Goal: Task Accomplishment & Management: Manage account settings

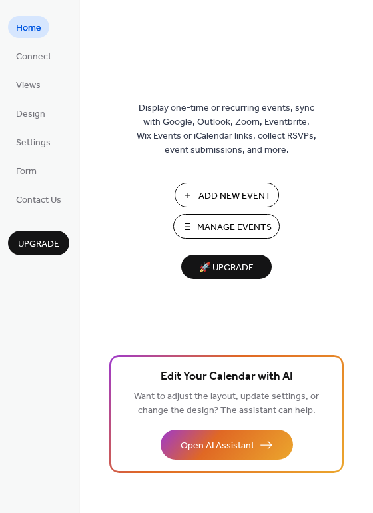
click at [193, 205] on button "Add New Event" at bounding box center [227, 195] width 105 height 25
click at [27, 54] on span "Connect" at bounding box center [33, 57] width 35 height 14
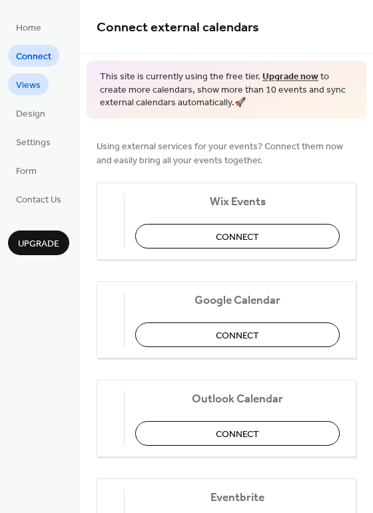
click at [31, 89] on span "Views" at bounding box center [28, 86] width 25 height 14
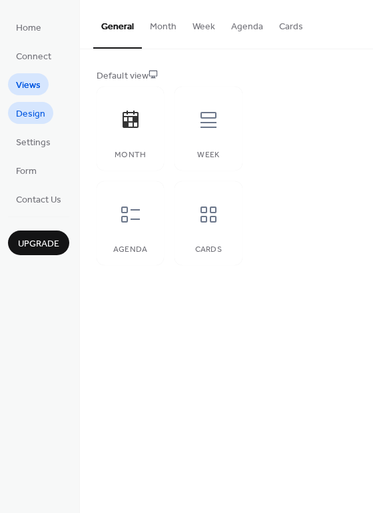
click at [29, 107] on span "Design" at bounding box center [30, 114] width 29 height 14
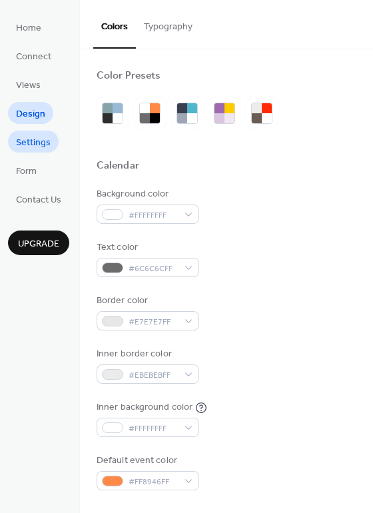
click at [34, 143] on span "Settings" at bounding box center [33, 143] width 35 height 14
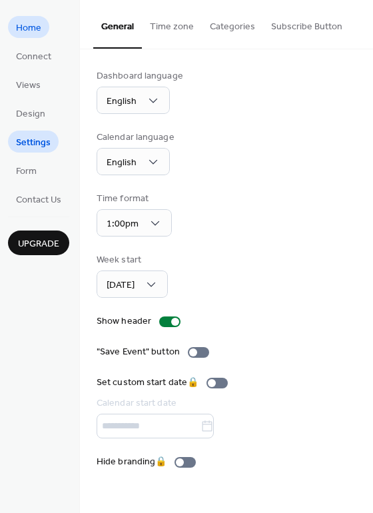
click at [35, 35] on span "Home" at bounding box center [28, 28] width 25 height 14
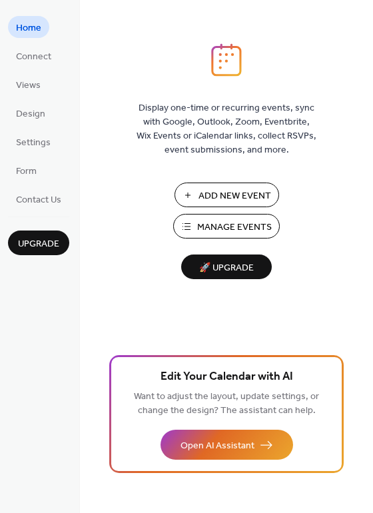
click at [211, 197] on span "Add New Event" at bounding box center [235, 196] width 73 height 14
click at [41, 55] on span "Connect" at bounding box center [33, 57] width 35 height 14
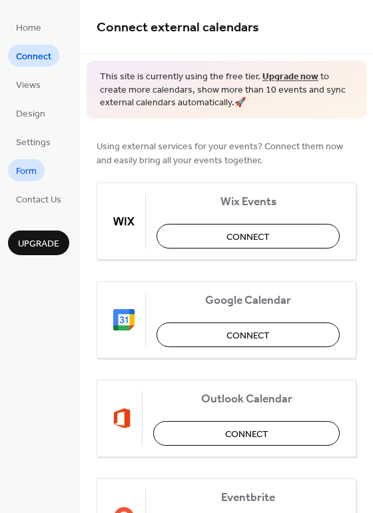
click at [33, 179] on span "Form" at bounding box center [26, 172] width 21 height 14
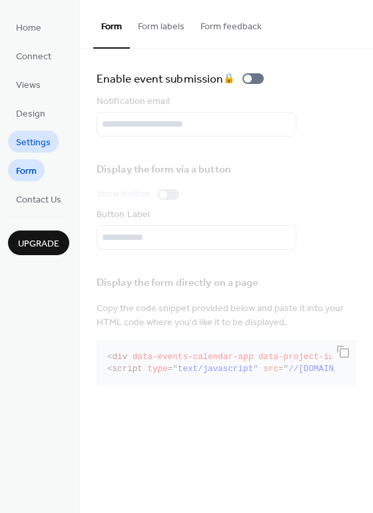
click at [35, 143] on span "Settings" at bounding box center [33, 143] width 35 height 14
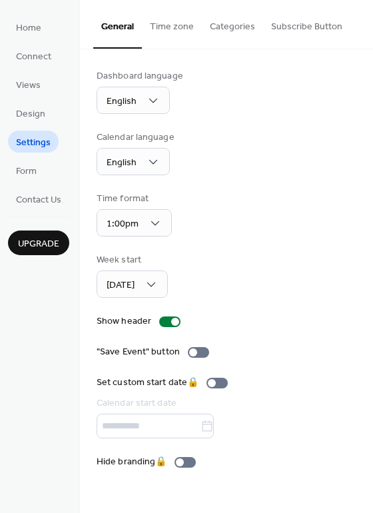
click at [29, 129] on ul "Home Connect Views Design Settings Form Contact Us" at bounding box center [38, 113] width 61 height 194
click at [25, 121] on span "Design" at bounding box center [30, 114] width 29 height 14
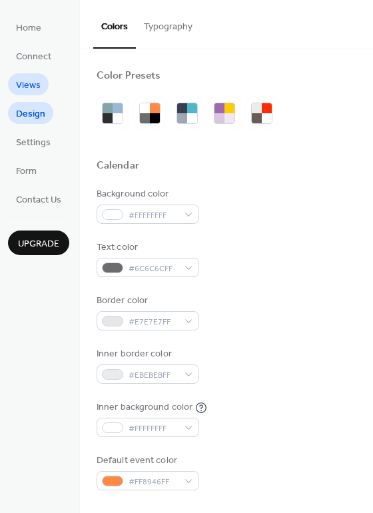
click at [22, 93] on span "Views" at bounding box center [28, 86] width 25 height 14
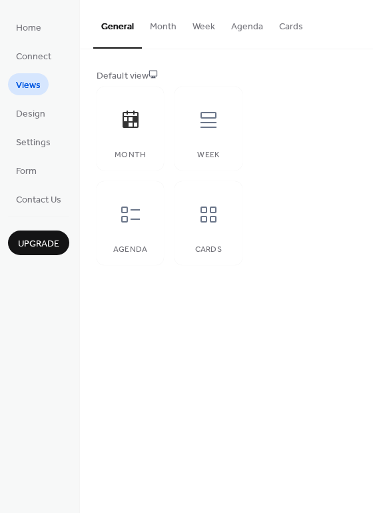
click at [21, 86] on span "Views" at bounding box center [28, 86] width 25 height 14
click at [23, 61] on span "Connect" at bounding box center [33, 57] width 35 height 14
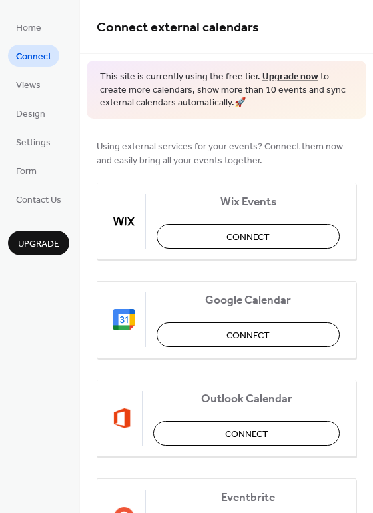
click at [363, 39] on div "Connect external calendars" at bounding box center [226, 27] width 293 height 54
click at [37, 241] on span "Upgrade" at bounding box center [38, 244] width 41 height 14
click at [23, 31] on span "Home" at bounding box center [28, 28] width 25 height 14
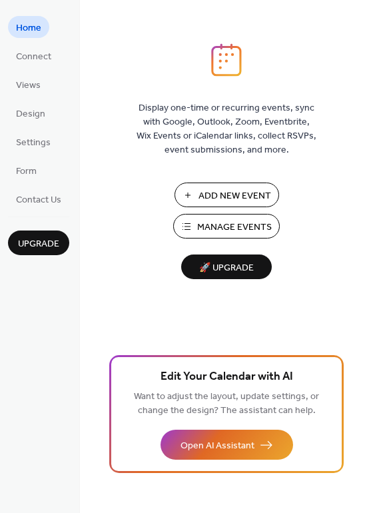
click at [252, 230] on span "Manage Events" at bounding box center [234, 228] width 75 height 14
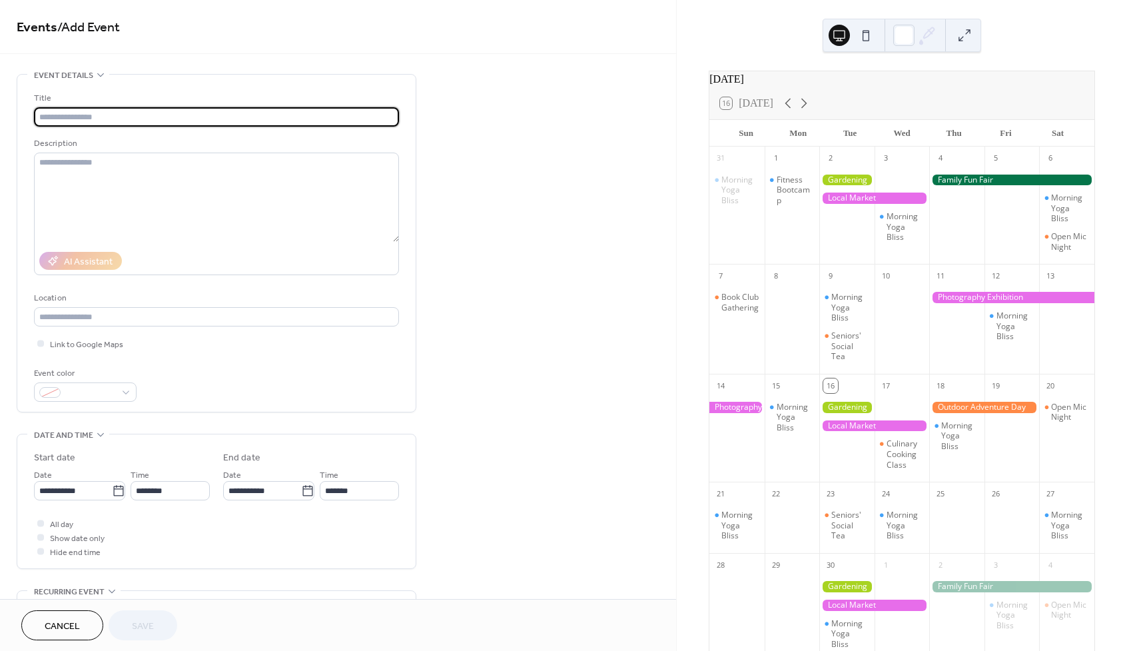
click at [867, 204] on div at bounding box center [874, 198] width 110 height 11
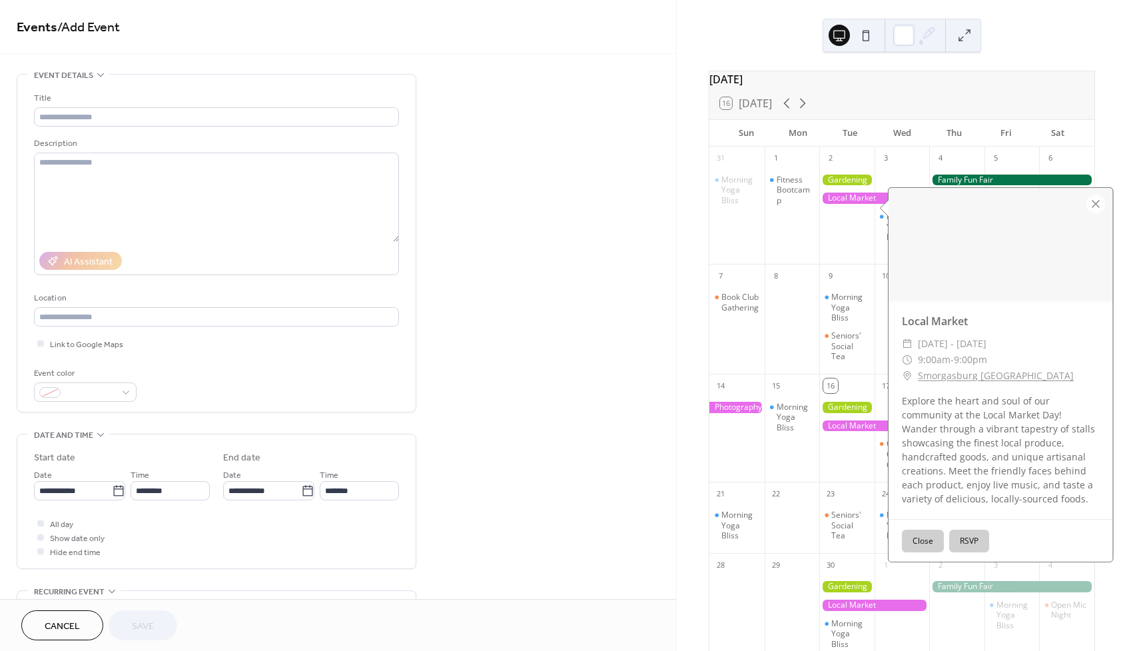
click at [592, 315] on div "**********" at bounding box center [338, 481] width 676 height 815
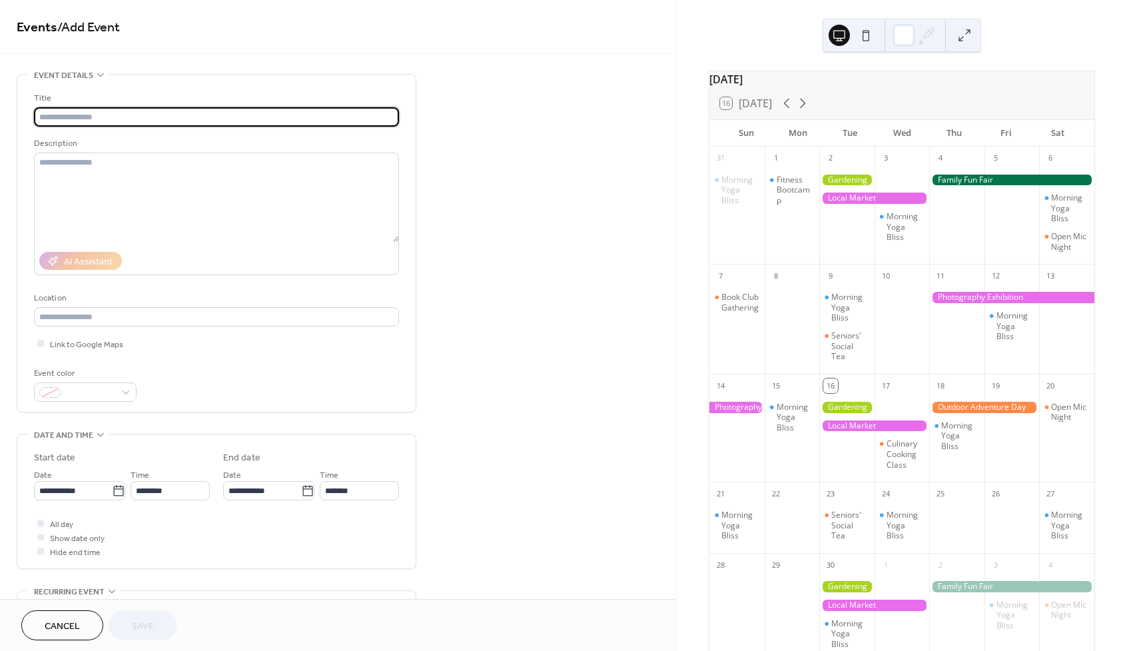
click at [1098, 49] on div "September 2025 16 Today Sun Mon Tue Wed Thu Fri Sat 31 Morning Yoga Bliss 1 Fit…" at bounding box center [902, 325] width 450 height 651
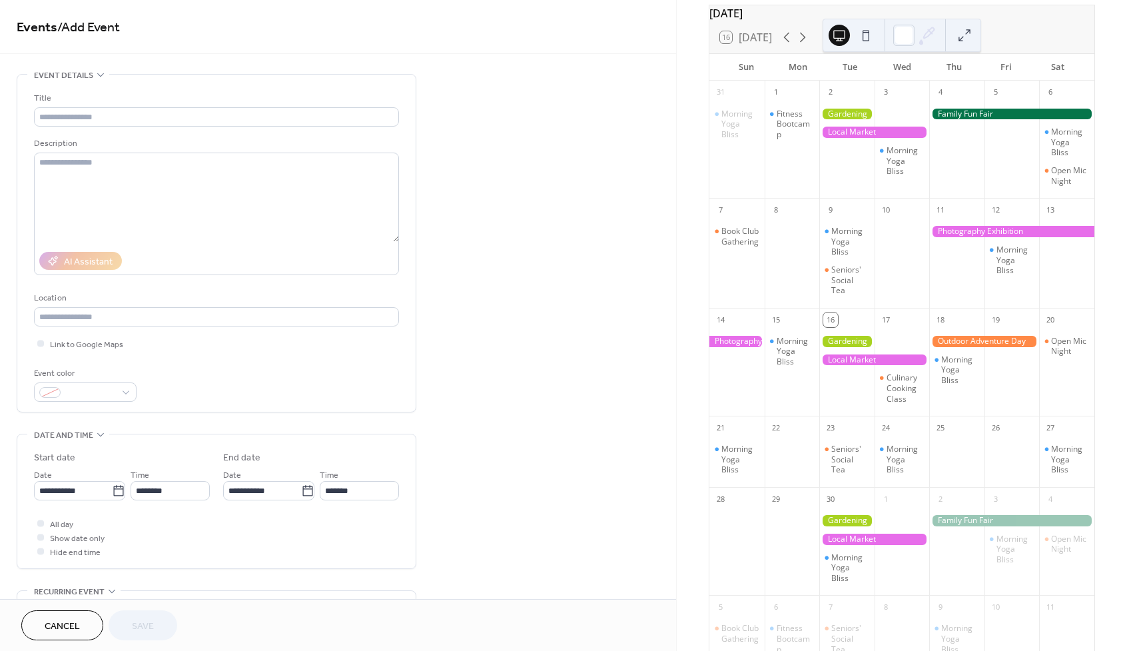
scroll to position [100, 0]
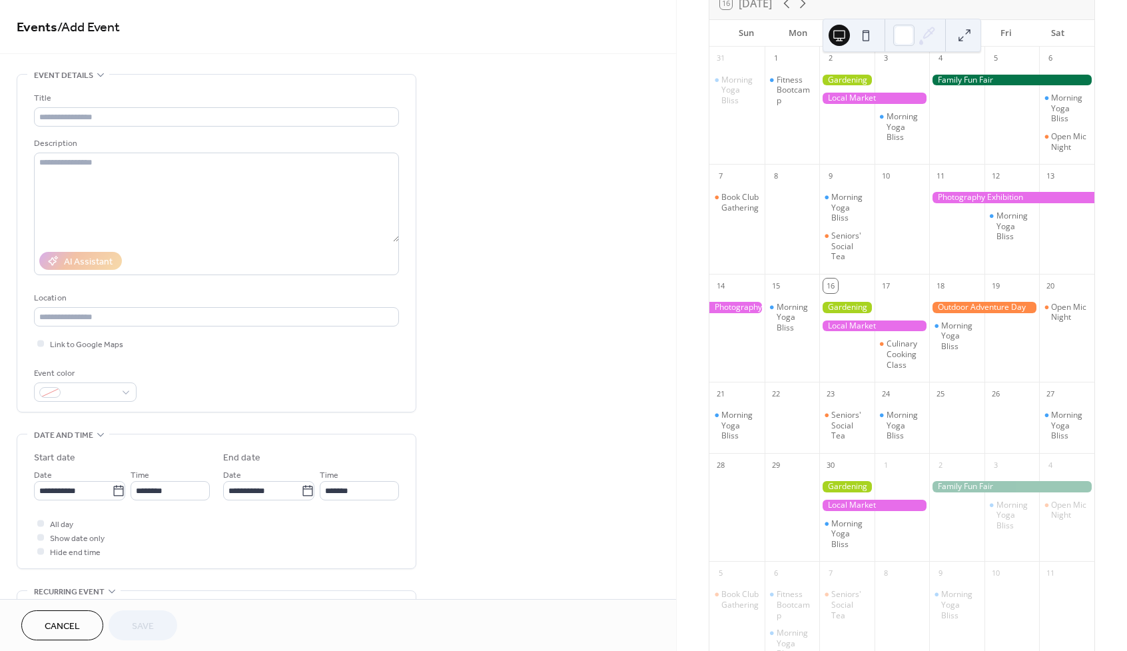
click at [532, 115] on div "**********" at bounding box center [338, 481] width 676 height 815
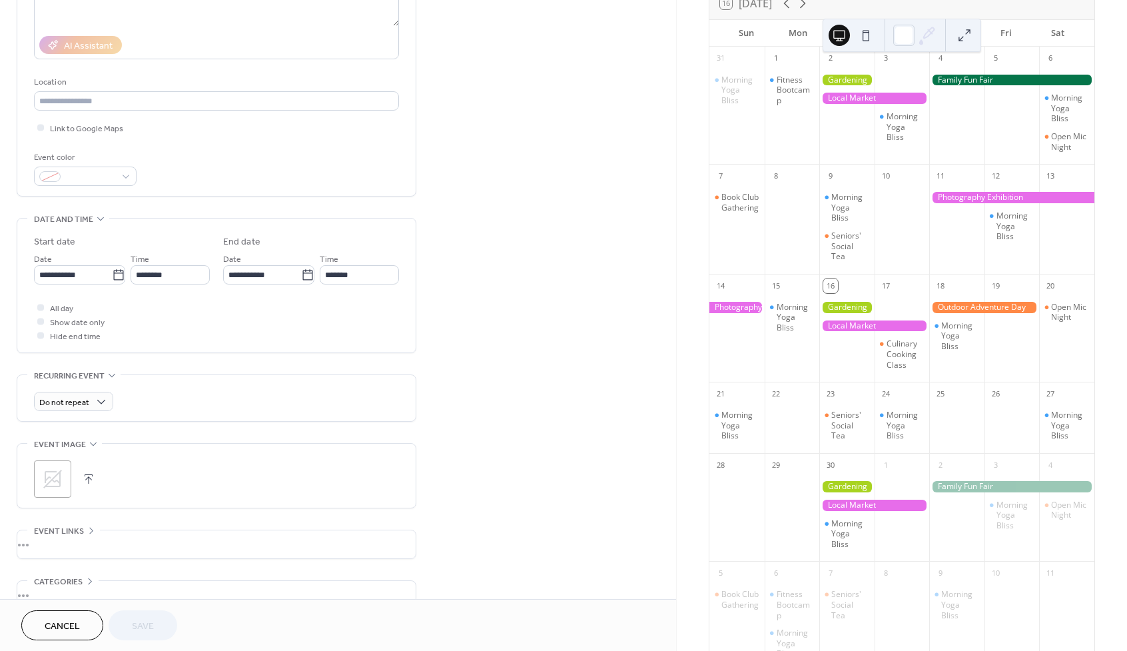
scroll to position [290, 0]
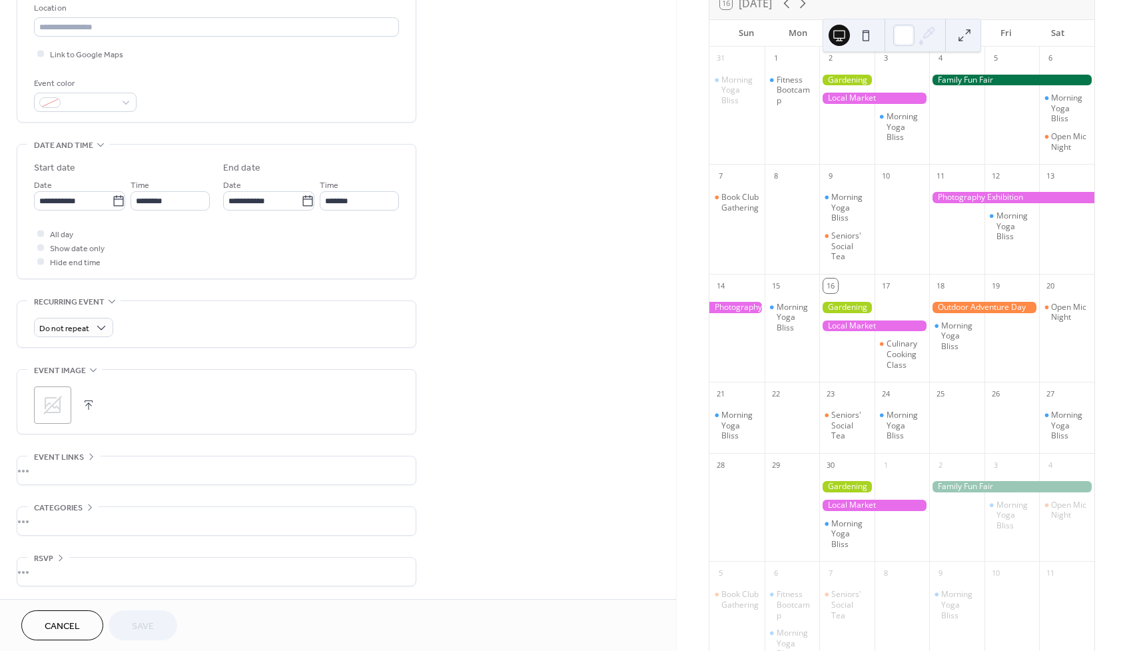
click at [73, 452] on span "Event links" at bounding box center [59, 457] width 50 height 14
click at [80, 452] on span "Event links" at bounding box center [59, 457] width 50 height 14
click at [853, 86] on div at bounding box center [846, 80] width 55 height 11
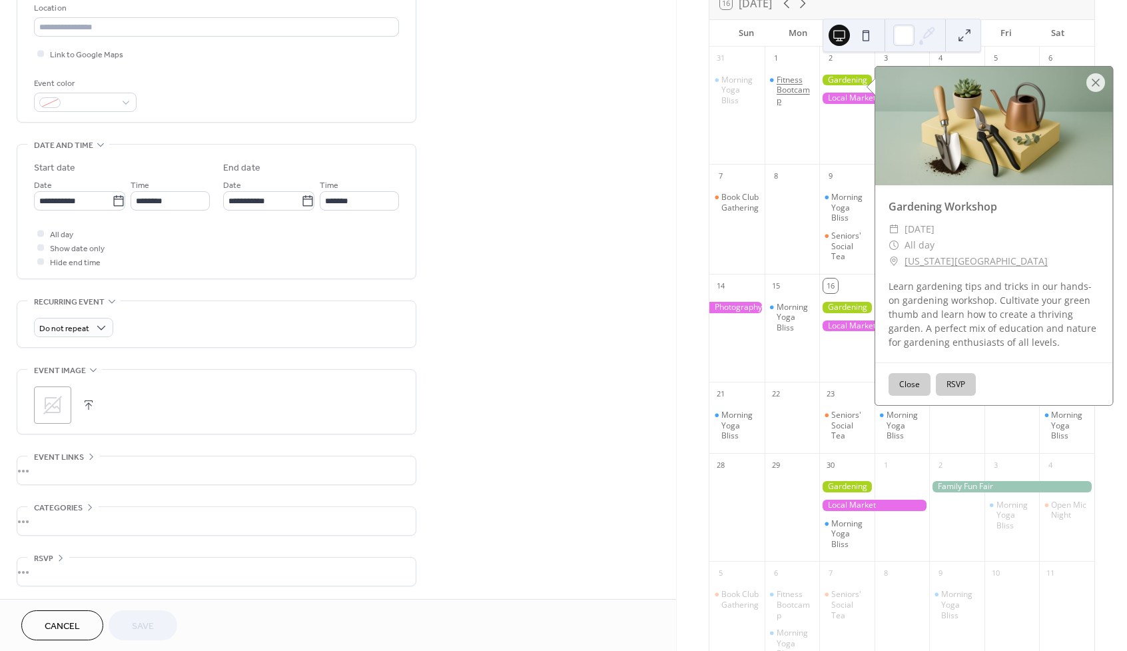
click at [795, 106] on div "Fitness Bootcamp" at bounding box center [796, 90] width 38 height 31
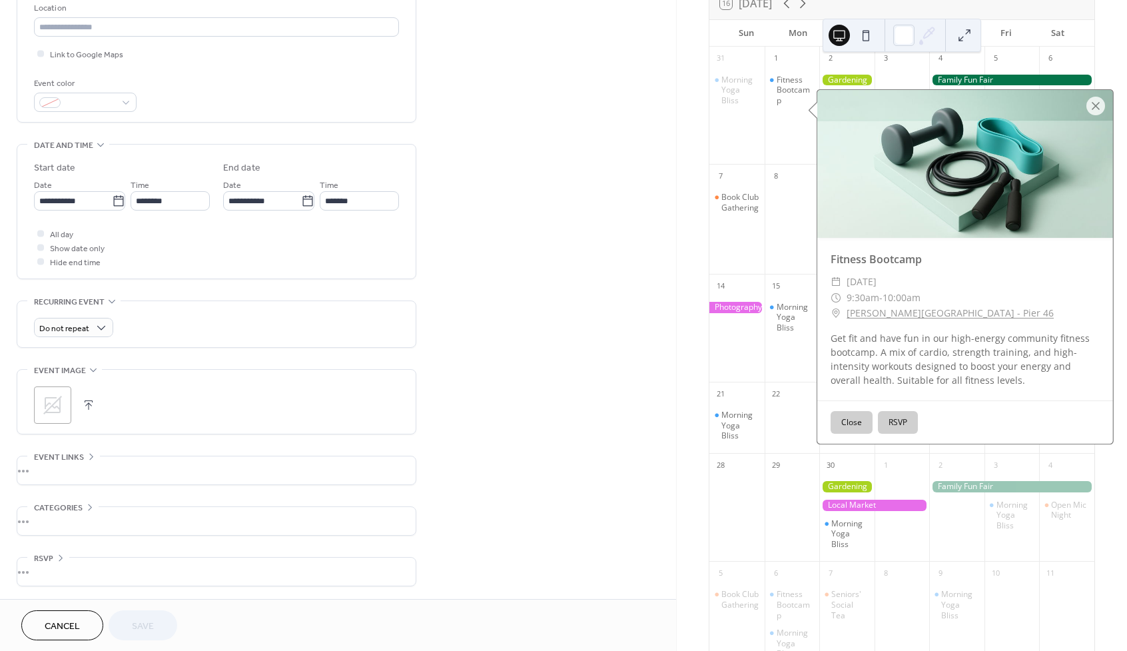
click at [975, 35] on div at bounding box center [902, 35] width 159 height 33
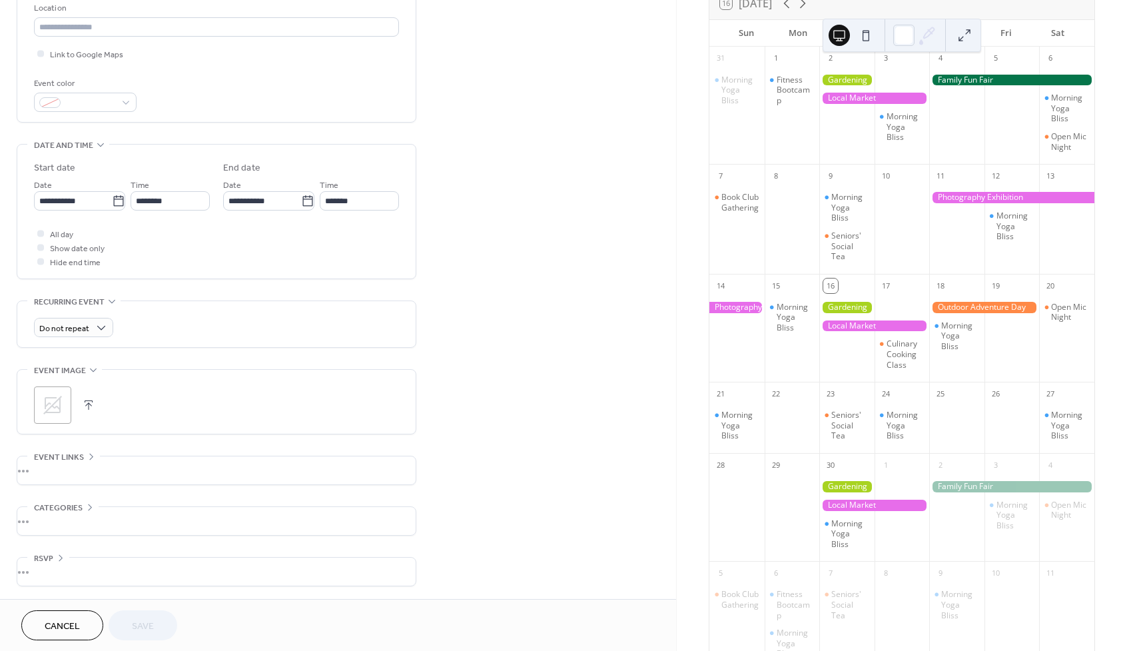
click at [962, 32] on button at bounding box center [964, 35] width 21 height 21
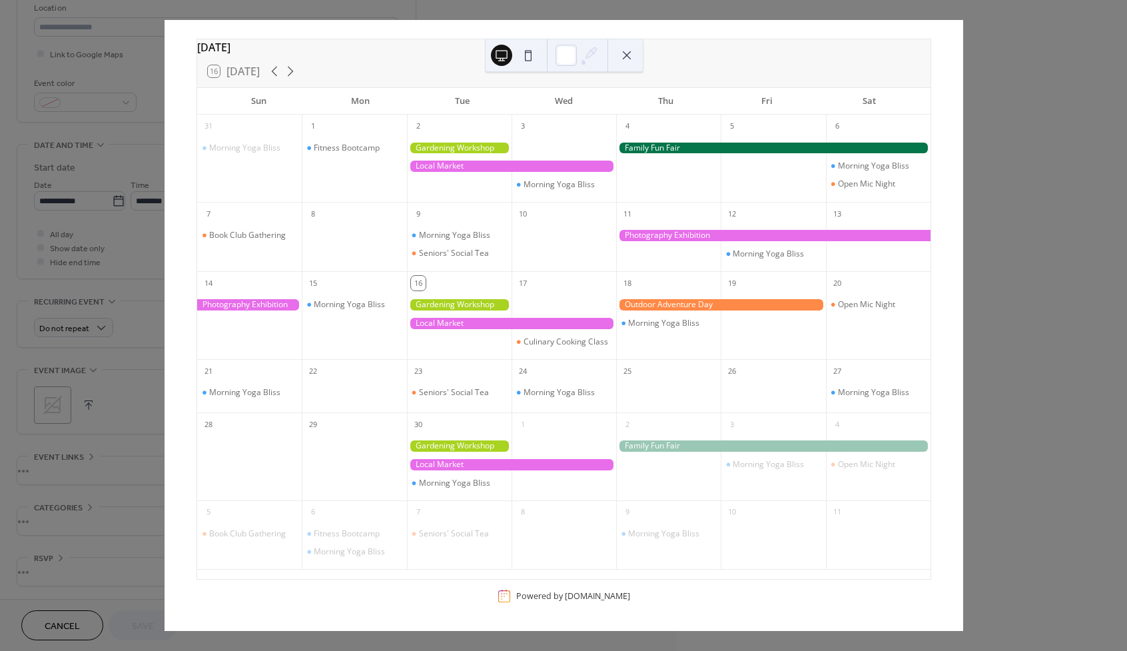
scroll to position [45, 0]
click at [620, 53] on button at bounding box center [626, 55] width 21 height 21
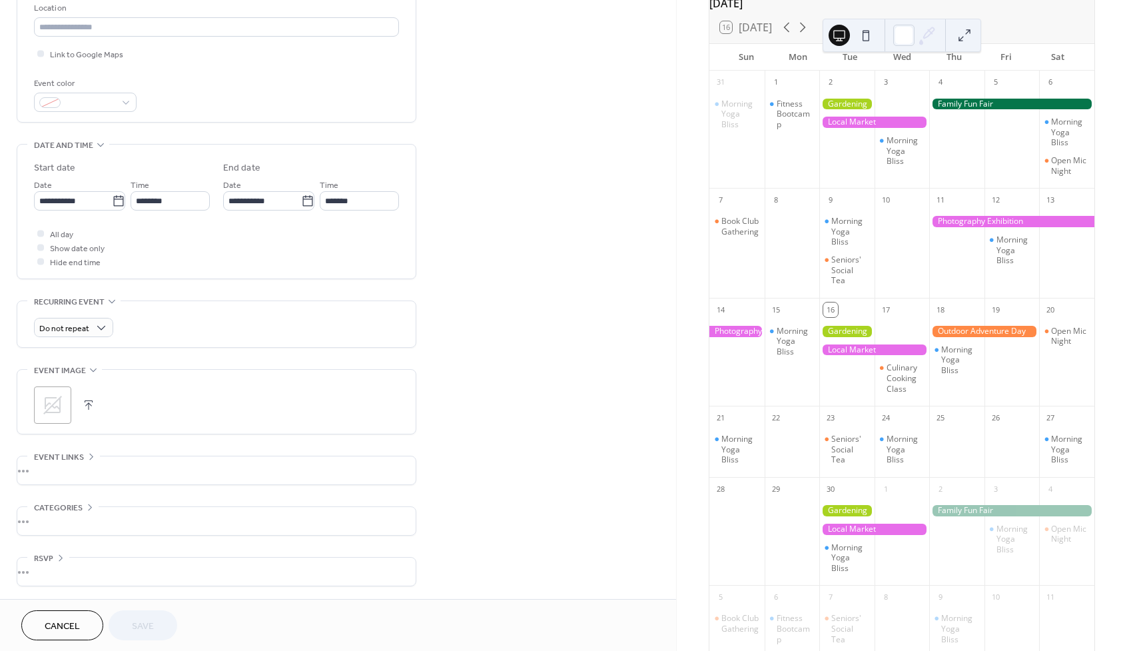
scroll to position [100, 0]
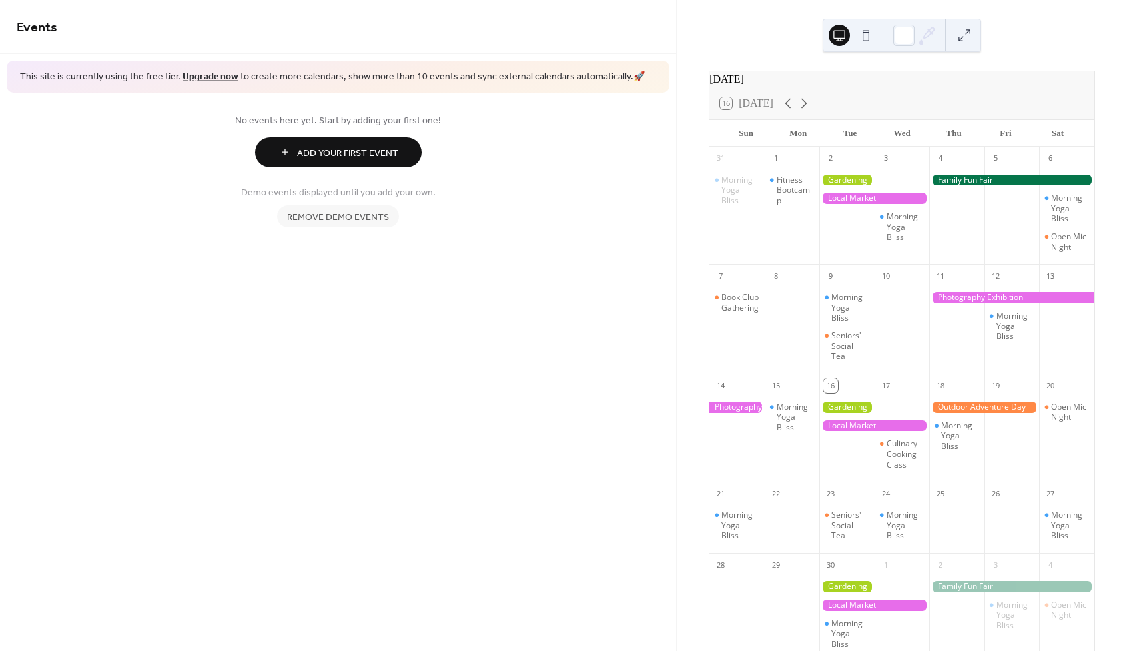
click at [352, 218] on span "Remove demo events" at bounding box center [338, 217] width 102 height 14
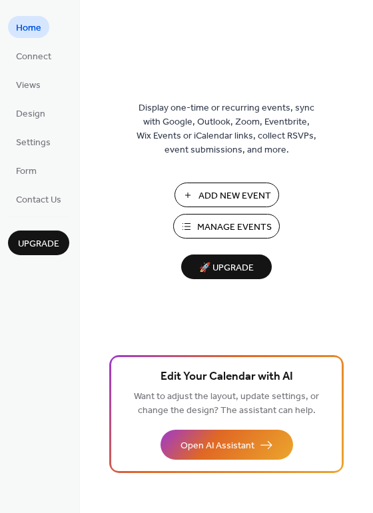
click at [265, 233] on span "Manage Events" at bounding box center [234, 228] width 75 height 14
click at [240, 230] on span "Manage Events" at bounding box center [234, 228] width 75 height 14
click at [25, 114] on span "Design" at bounding box center [30, 114] width 29 height 14
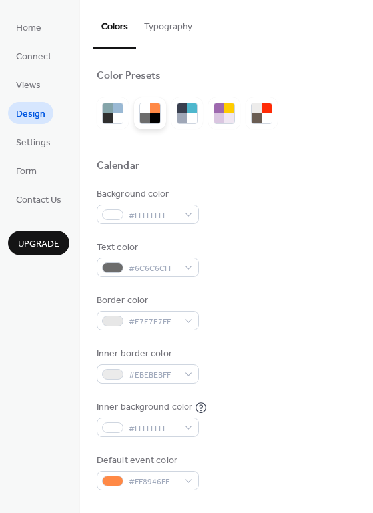
drag, startPoint x: 128, startPoint y: 103, endPoint x: 142, endPoint y: 104, distance: 14.0
click at [128, 104] on div at bounding box center [113, 113] width 32 height 32
click at [146, 104] on div at bounding box center [145, 108] width 10 height 10
click at [200, 107] on div at bounding box center [187, 113] width 32 height 32
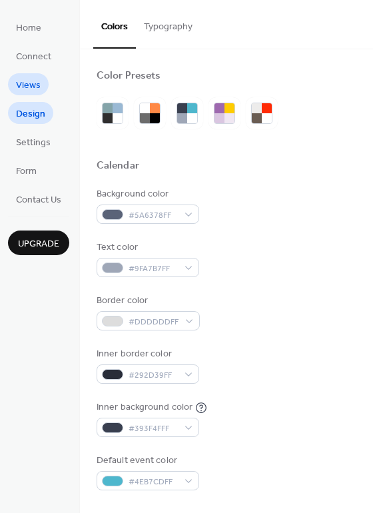
click at [25, 79] on span "Views" at bounding box center [28, 86] width 25 height 14
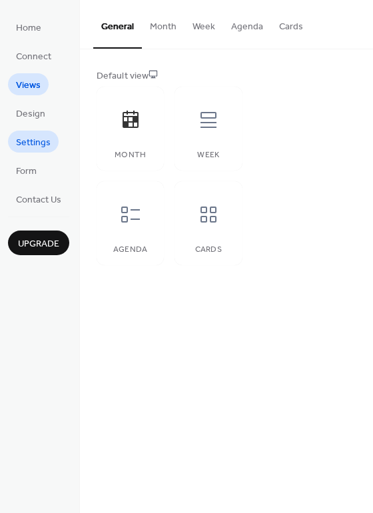
click at [39, 141] on span "Settings" at bounding box center [33, 143] width 35 height 14
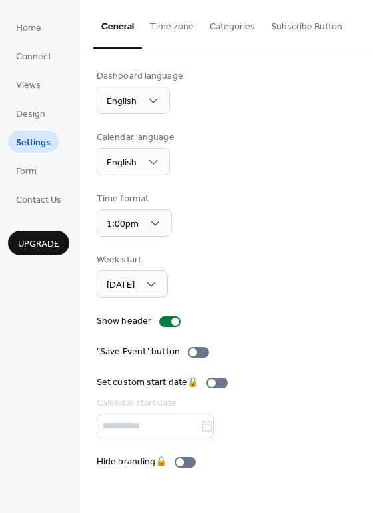
click at [55, 231] on button "Upgrade" at bounding box center [38, 243] width 61 height 25
click at [21, 12] on div "Home Connect Views Design Settings Form Contact Us Upgrade" at bounding box center [40, 256] width 80 height 513
click at [31, 31] on span "Home" at bounding box center [28, 28] width 25 height 14
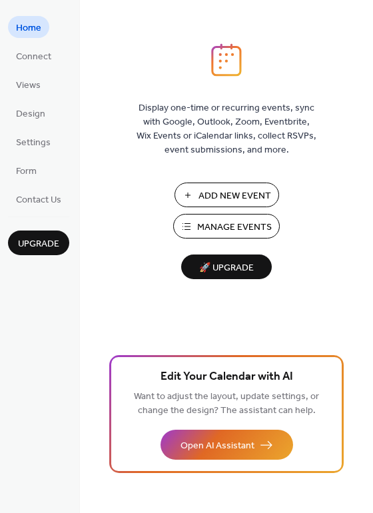
drag, startPoint x: 21, startPoint y: 13, endPoint x: 31, endPoint y: 31, distance: 21.2
click at [31, 31] on span "Home" at bounding box center [28, 28] width 25 height 14
click at [33, 50] on span "Connect" at bounding box center [33, 57] width 35 height 14
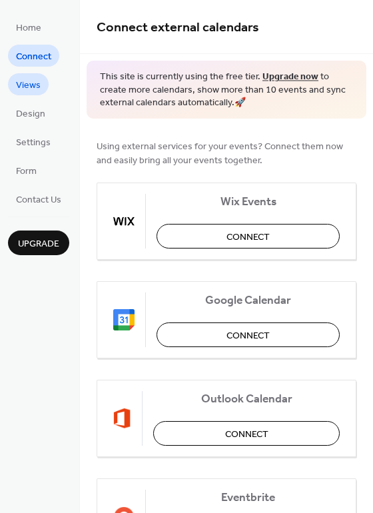
click at [18, 85] on span "Views" at bounding box center [28, 86] width 25 height 14
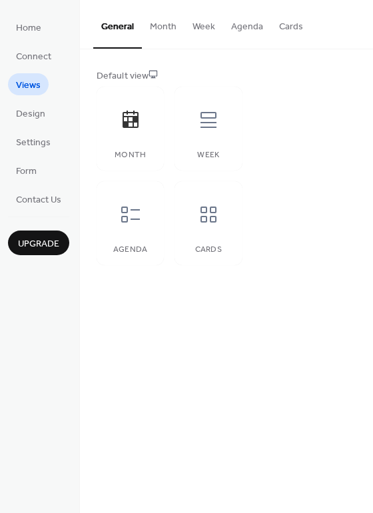
click at [51, 247] on span "Upgrade" at bounding box center [38, 244] width 41 height 14
click at [40, 109] on span "Design" at bounding box center [30, 114] width 29 height 14
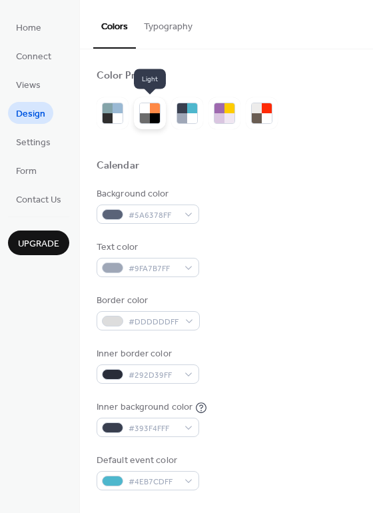
click at [151, 120] on div at bounding box center [155, 118] width 10 height 10
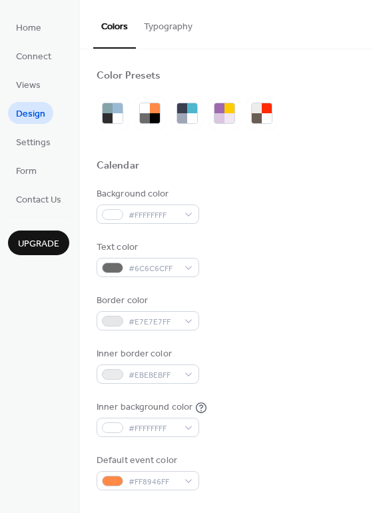
click at [25, 111] on span "Design" at bounding box center [30, 114] width 29 height 14
click at [175, 109] on div at bounding box center [187, 113] width 32 height 32
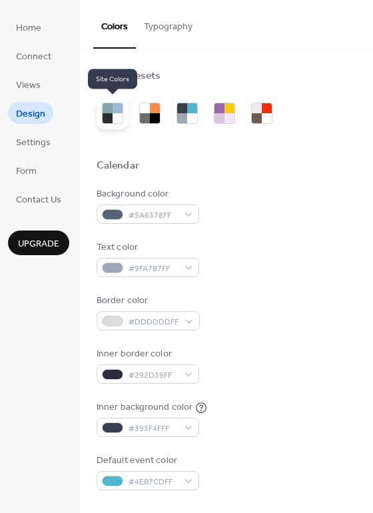
click at [101, 127] on div at bounding box center [113, 113] width 32 height 32
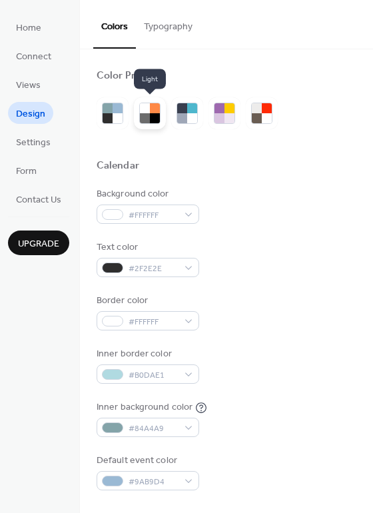
click at [155, 106] on div at bounding box center [155, 108] width 10 height 10
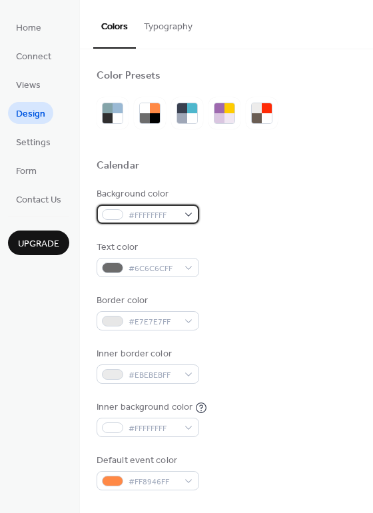
click at [135, 209] on span "#FFFFFFFF" at bounding box center [153, 216] width 49 height 14
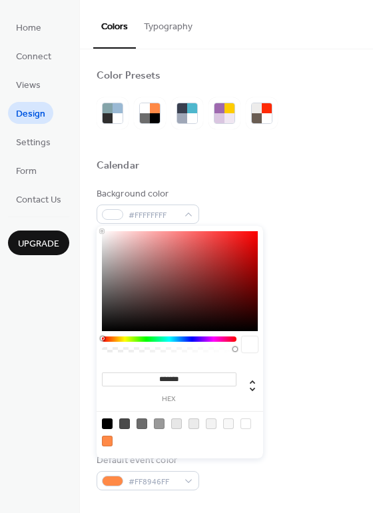
click at [279, 167] on div "Calendar" at bounding box center [227, 167] width 260 height 17
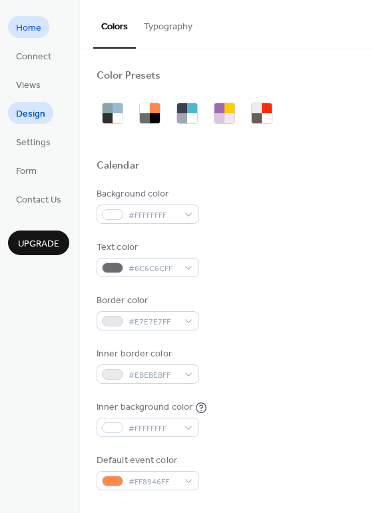
click at [41, 31] on span "Home" at bounding box center [28, 28] width 25 height 14
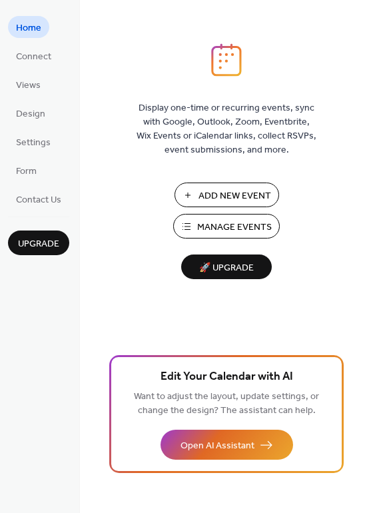
click at [243, 183] on button "Add New Event" at bounding box center [227, 195] width 105 height 25
click at [37, 54] on span "Connect" at bounding box center [33, 57] width 35 height 14
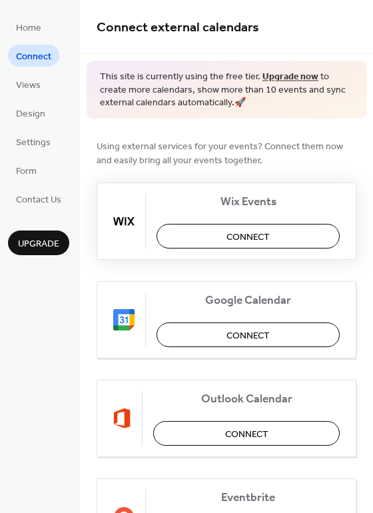
scroll to position [9, 0]
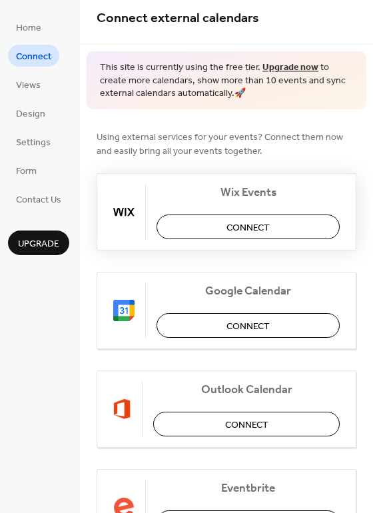
click at [252, 221] on span "Connect" at bounding box center [248, 228] width 43 height 14
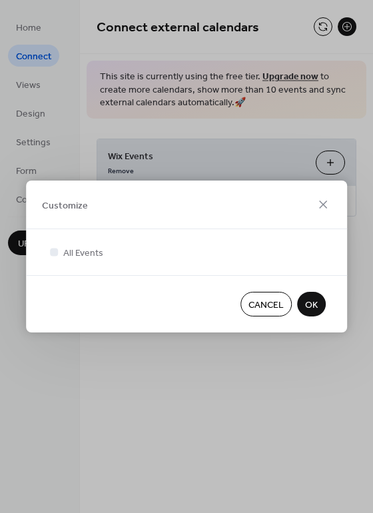
click at [312, 307] on span "OK" at bounding box center [311, 305] width 13 height 14
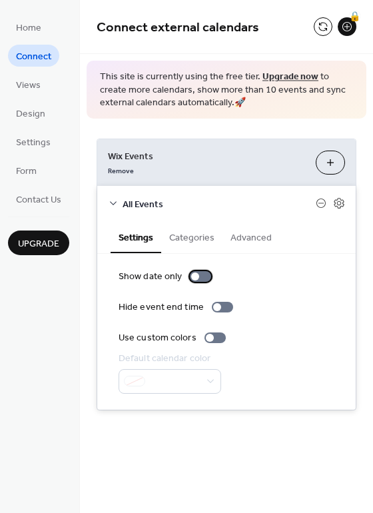
click at [199, 274] on div at bounding box center [200, 276] width 21 height 11
click at [334, 167] on button "Customize" at bounding box center [330, 163] width 29 height 24
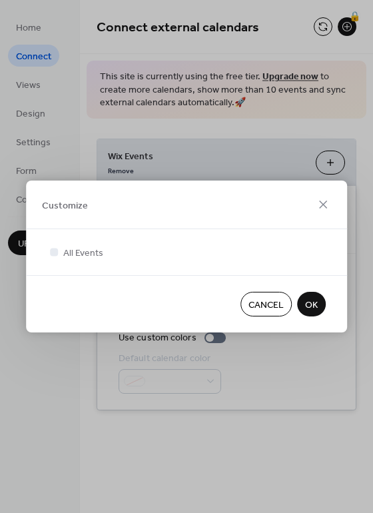
click at [331, 293] on div "Cancel OK" at bounding box center [186, 303] width 321 height 57
click at [313, 307] on span "OK" at bounding box center [311, 305] width 13 height 14
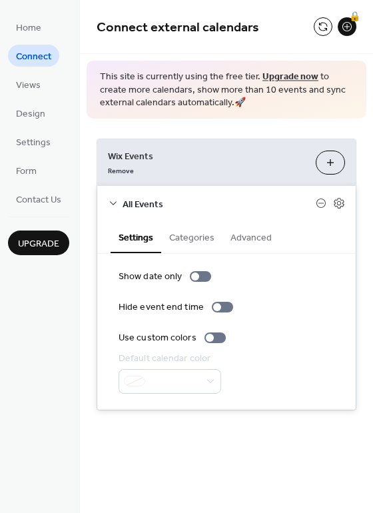
click at [194, 382] on div at bounding box center [170, 381] width 103 height 25
click at [244, 350] on div "Show date only Hide event end time Use custom colors Default calendar color" at bounding box center [227, 332] width 216 height 124
click at [286, 354] on div "Default calendar color" at bounding box center [227, 373] width 216 height 42
click at [298, 211] on span "All Events" at bounding box center [219, 204] width 193 height 14
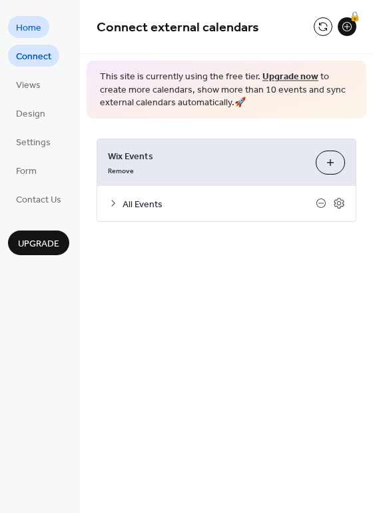
click at [29, 29] on span "Home" at bounding box center [28, 28] width 25 height 14
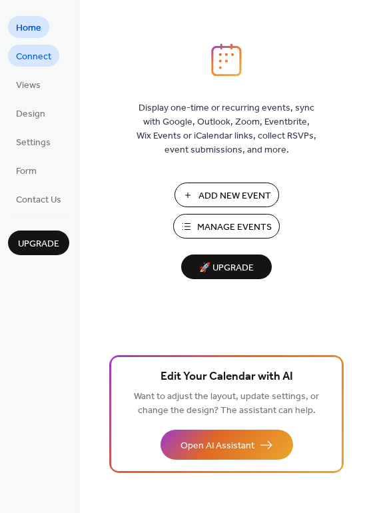
click at [29, 47] on link "Connect" at bounding box center [33, 56] width 51 height 22
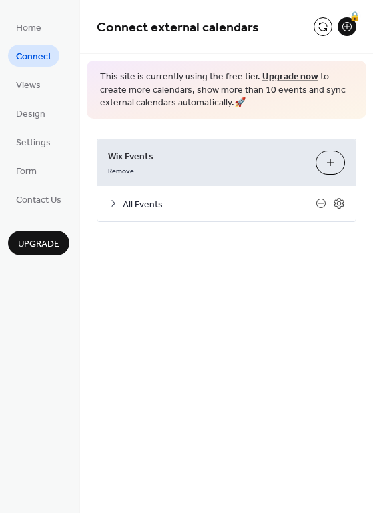
click at [124, 207] on span "All Events" at bounding box center [219, 204] width 193 height 14
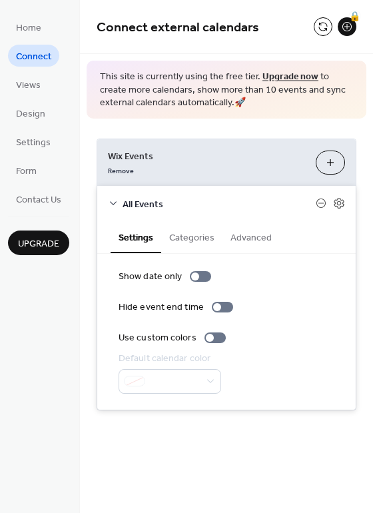
click at [198, 238] on button "Categories" at bounding box center [191, 236] width 61 height 31
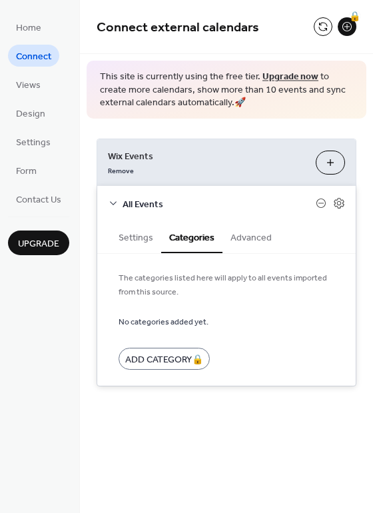
click at [243, 233] on button "Advanced" at bounding box center [251, 236] width 57 height 31
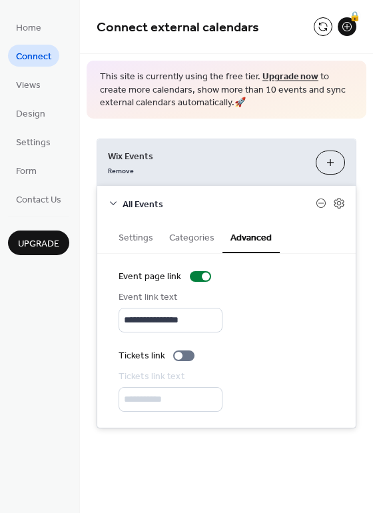
click at [125, 250] on button "Settings" at bounding box center [136, 236] width 51 height 31
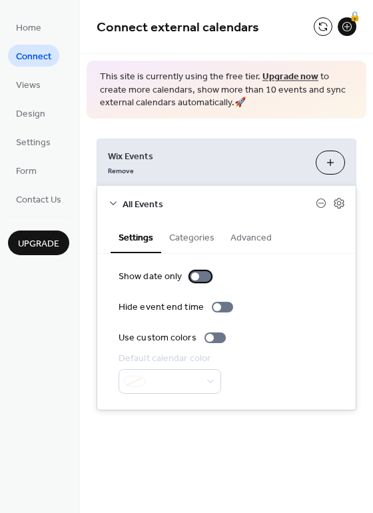
click at [193, 272] on div at bounding box center [195, 276] width 8 height 8
click at [193, 271] on div at bounding box center [200, 276] width 21 height 11
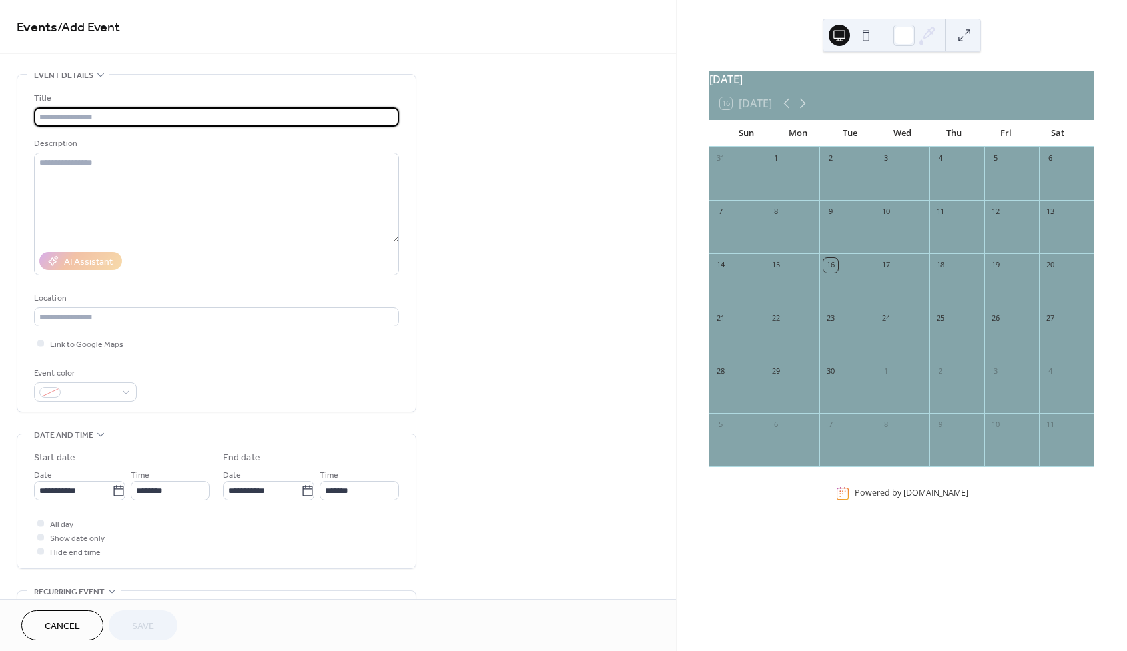
click at [517, 283] on div "**********" at bounding box center [338, 481] width 676 height 815
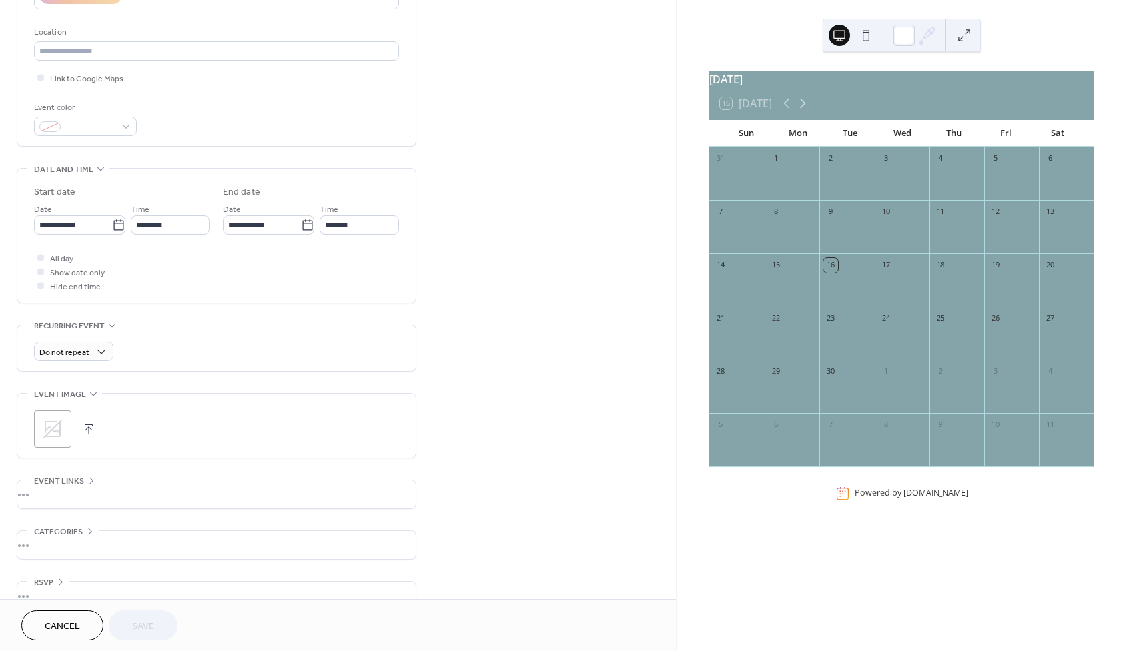
scroll to position [290, 0]
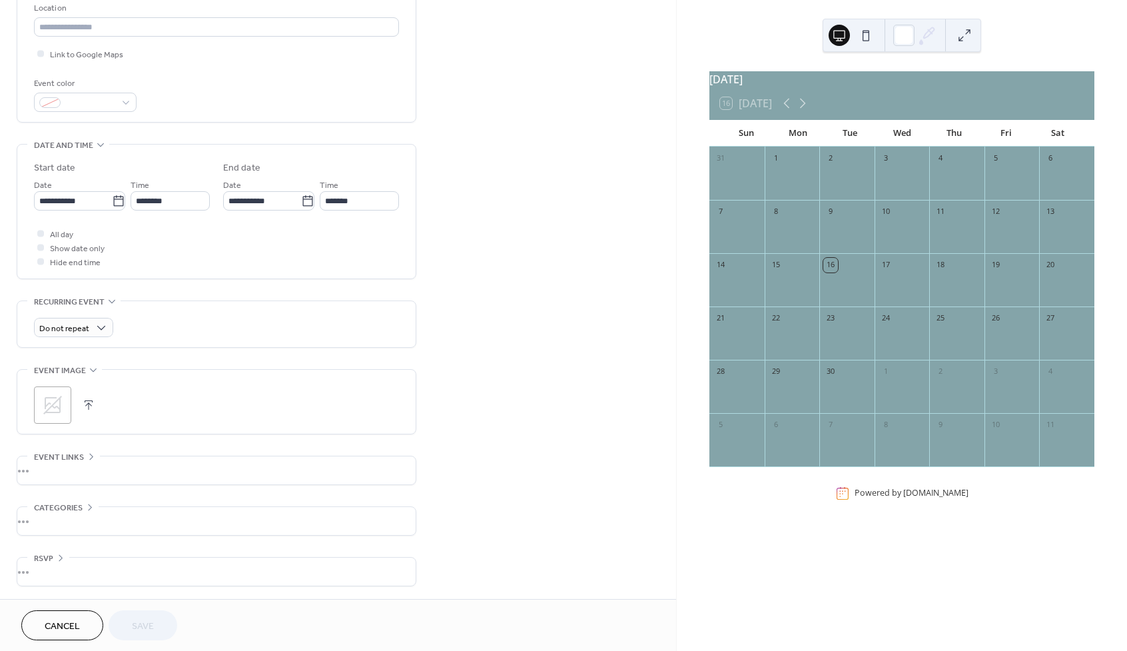
click at [81, 456] on div "•••" at bounding box center [216, 470] width 398 height 28
click at [81, 456] on span "Event links" at bounding box center [59, 457] width 50 height 14
click at [88, 504] on icon at bounding box center [90, 507] width 11 height 11
click at [87, 503] on icon at bounding box center [90, 507] width 11 height 11
click at [44, 546] on div "**********" at bounding box center [217, 185] width 400 height 802
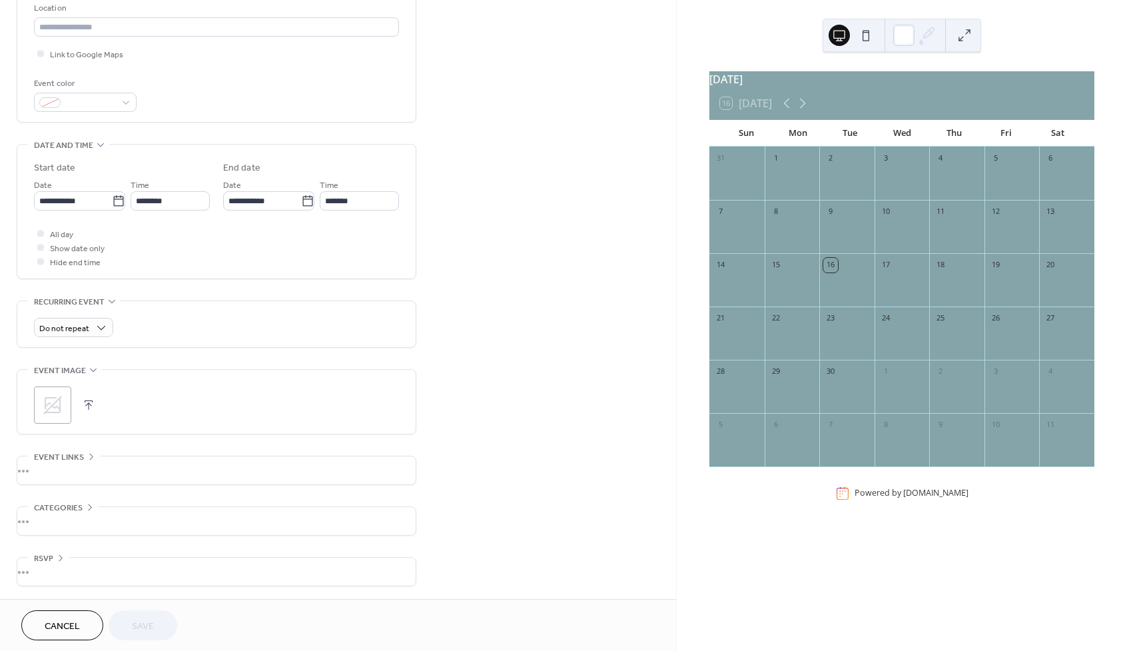
click at [77, 560] on div "•••" at bounding box center [216, 572] width 398 height 28
click at [93, 396] on div at bounding box center [88, 405] width 19 height 19
click at [88, 398] on button "button" at bounding box center [88, 405] width 19 height 19
